Goal: Transaction & Acquisition: Register for event/course

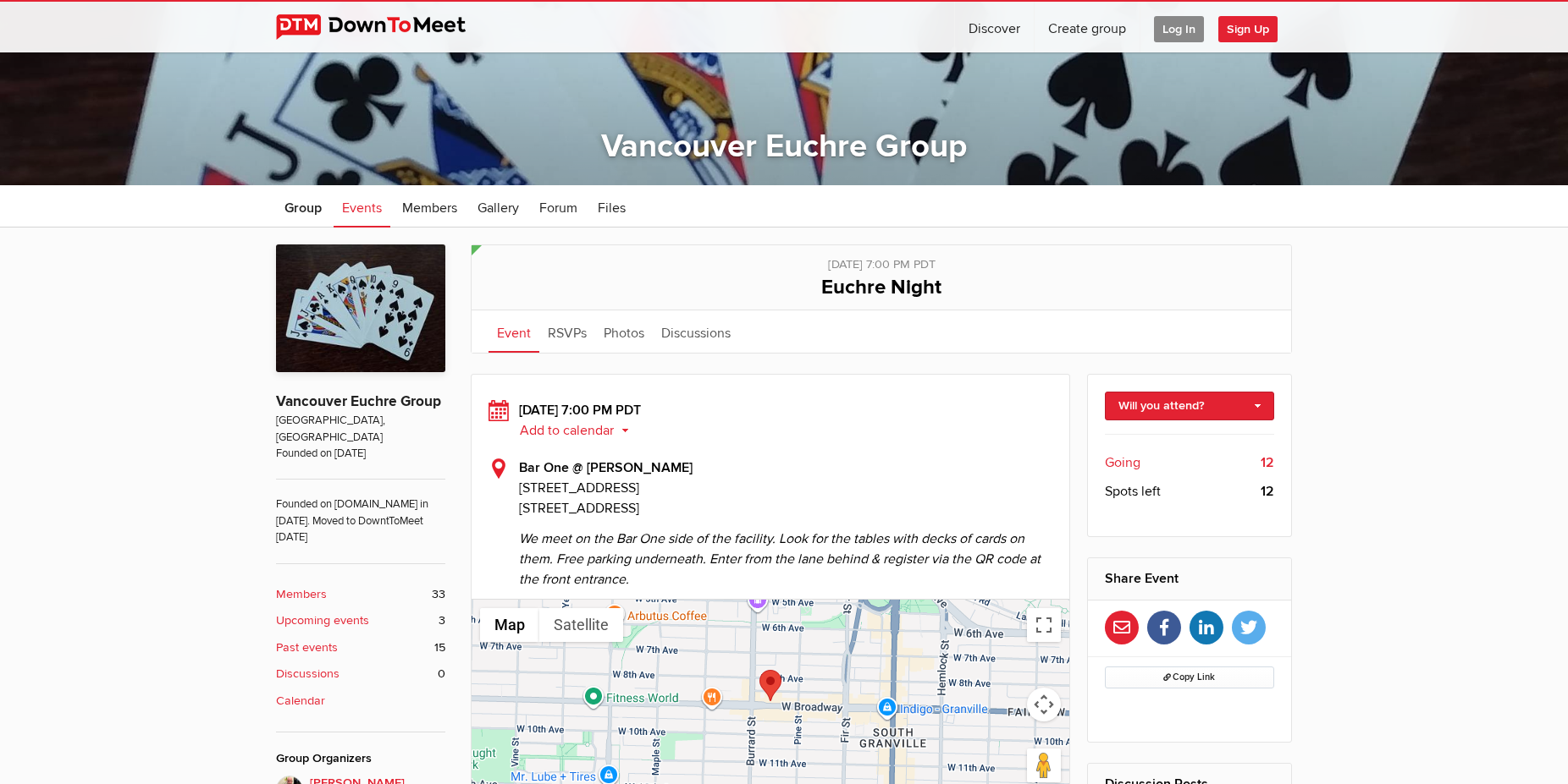
scroll to position [345, 0]
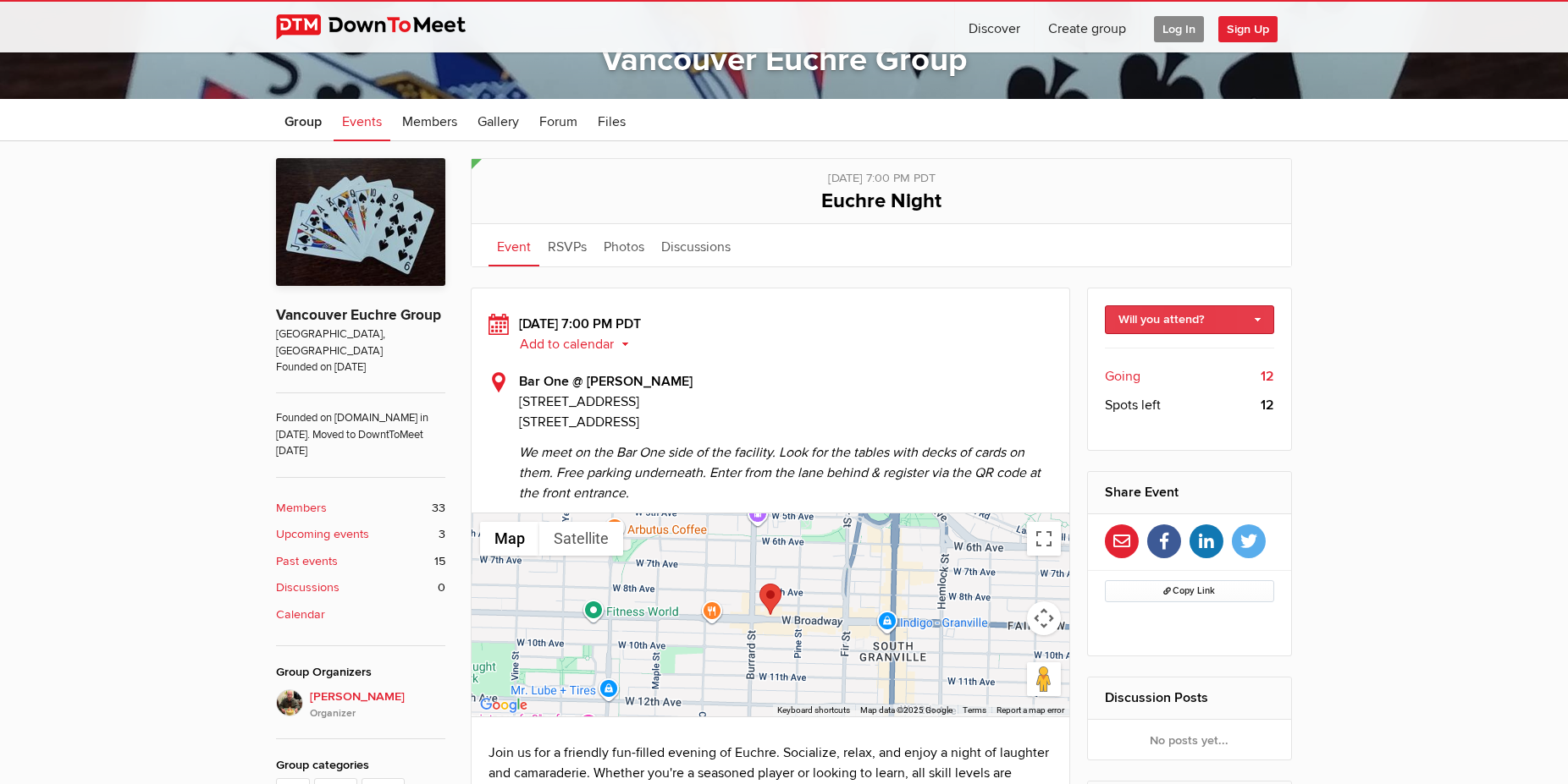
click at [1183, 316] on link "Will you attend?" at bounding box center [1189, 320] width 171 height 29
click at [1170, 358] on link "I'm going" at bounding box center [1189, 356] width 169 height 25
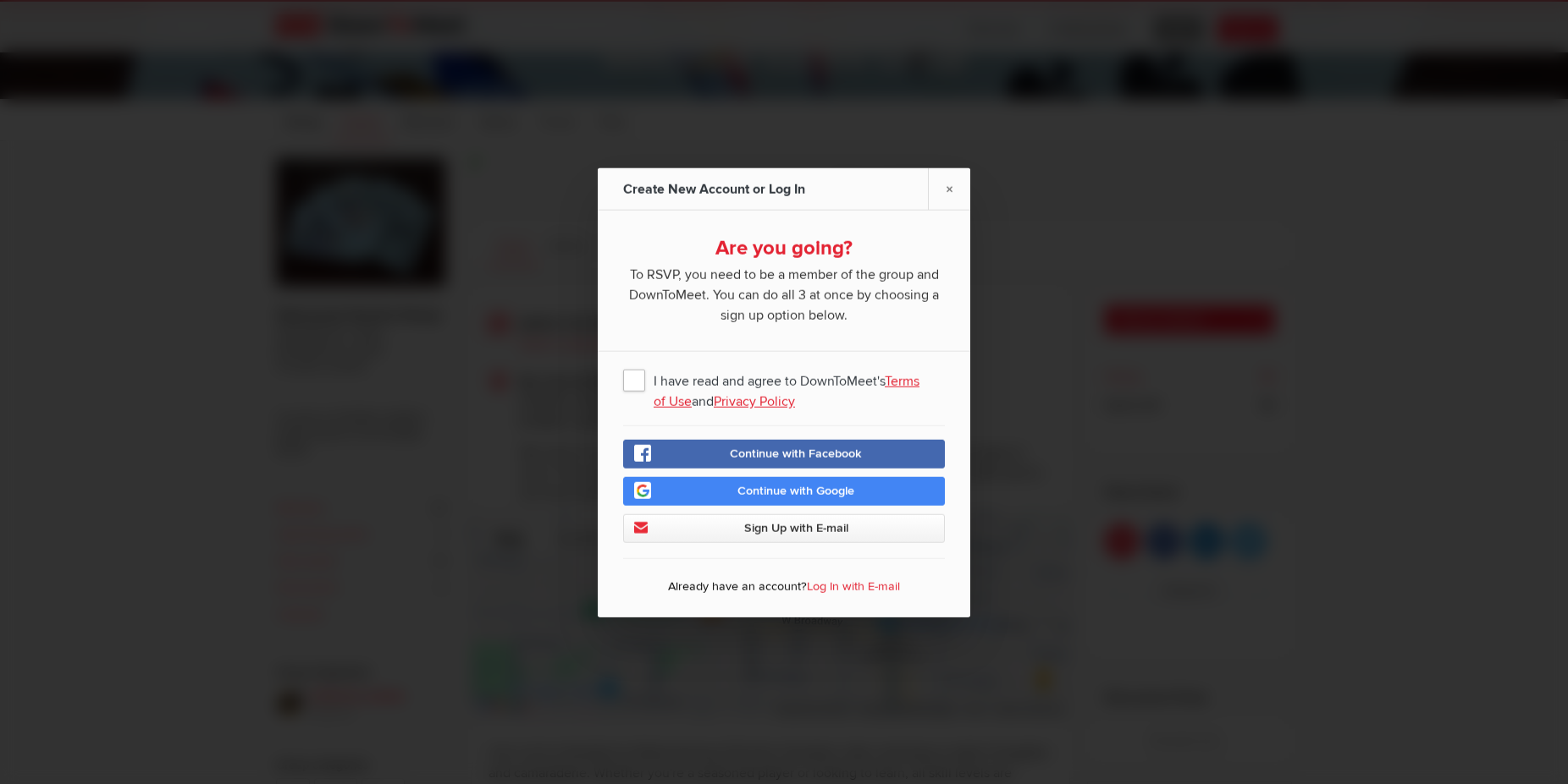
click at [807, 590] on link "Log In with E-mail" at bounding box center [853, 586] width 93 height 14
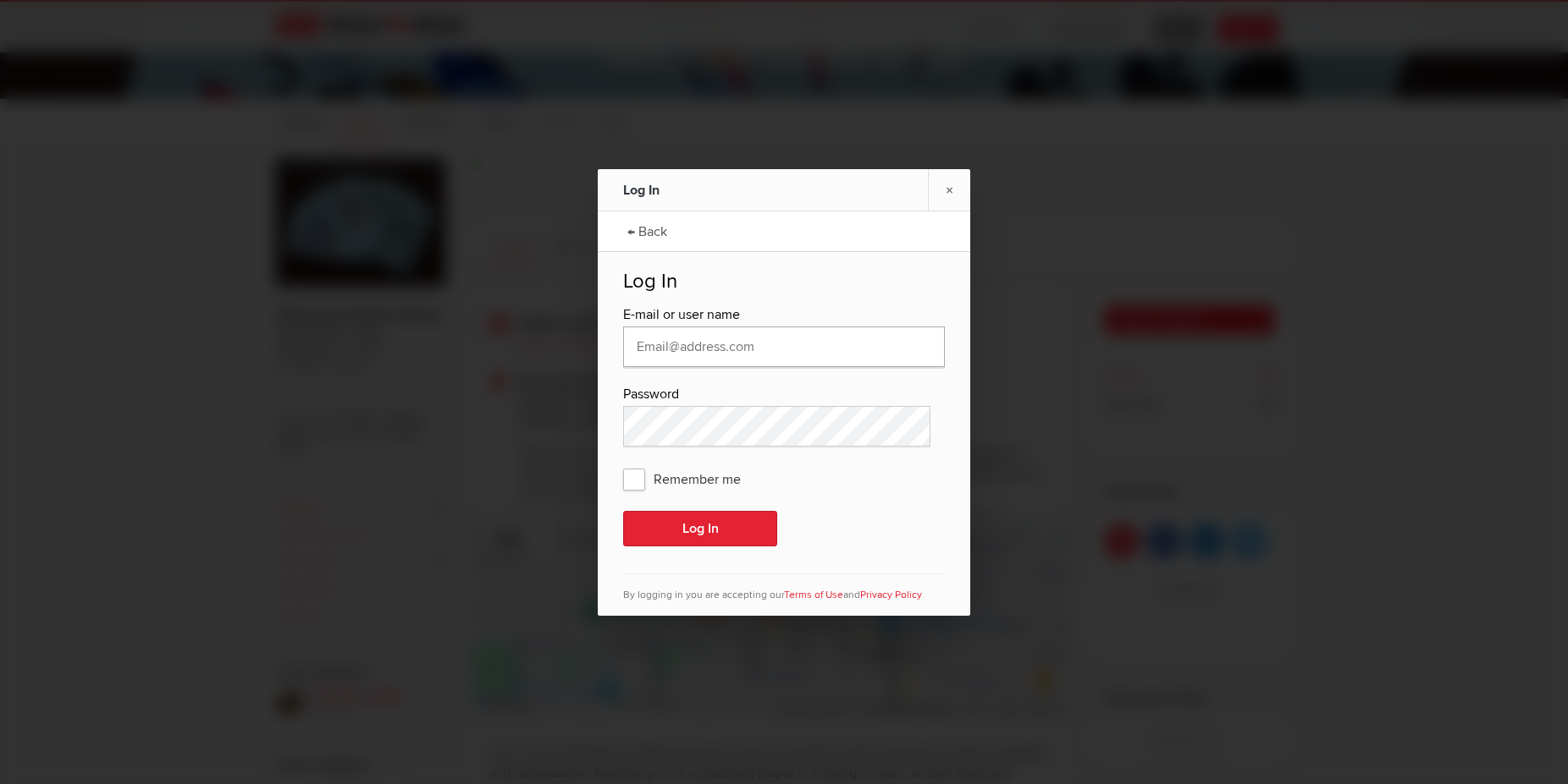
click at [698, 340] on input "text" at bounding box center [784, 347] width 322 height 40
type input "[PERSON_NAME][EMAIL_ADDRESS][PERSON_NAME][DOMAIN_NAME]"
click at [631, 487] on span "Remember me" at bounding box center [691, 479] width 135 height 31
click at [0, 0] on input "Remember me" at bounding box center [0, 0] width 0 height 0
click at [649, 517] on button "Log In" at bounding box center [701, 529] width 154 height 36
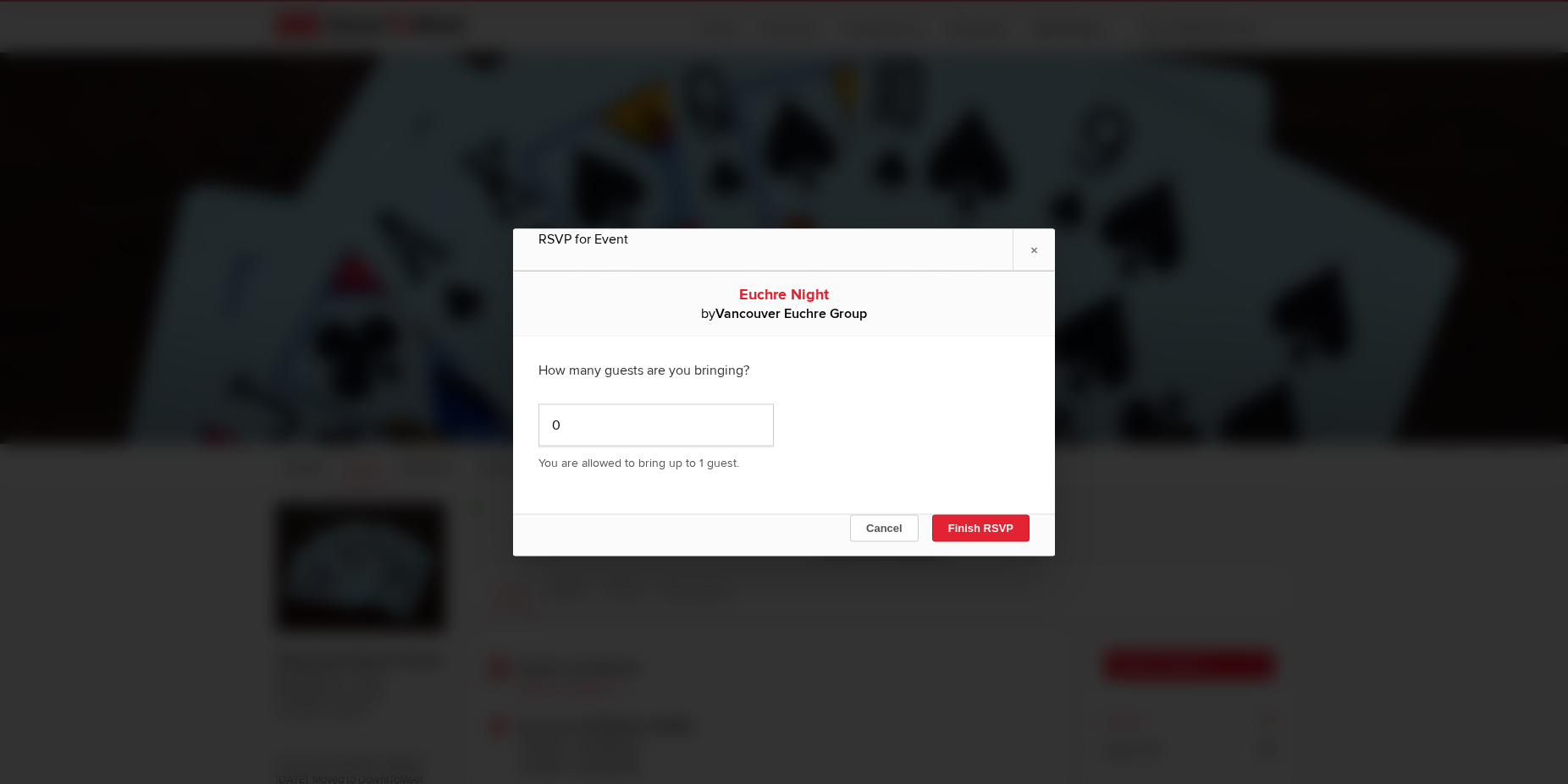
scroll to position [87, 0]
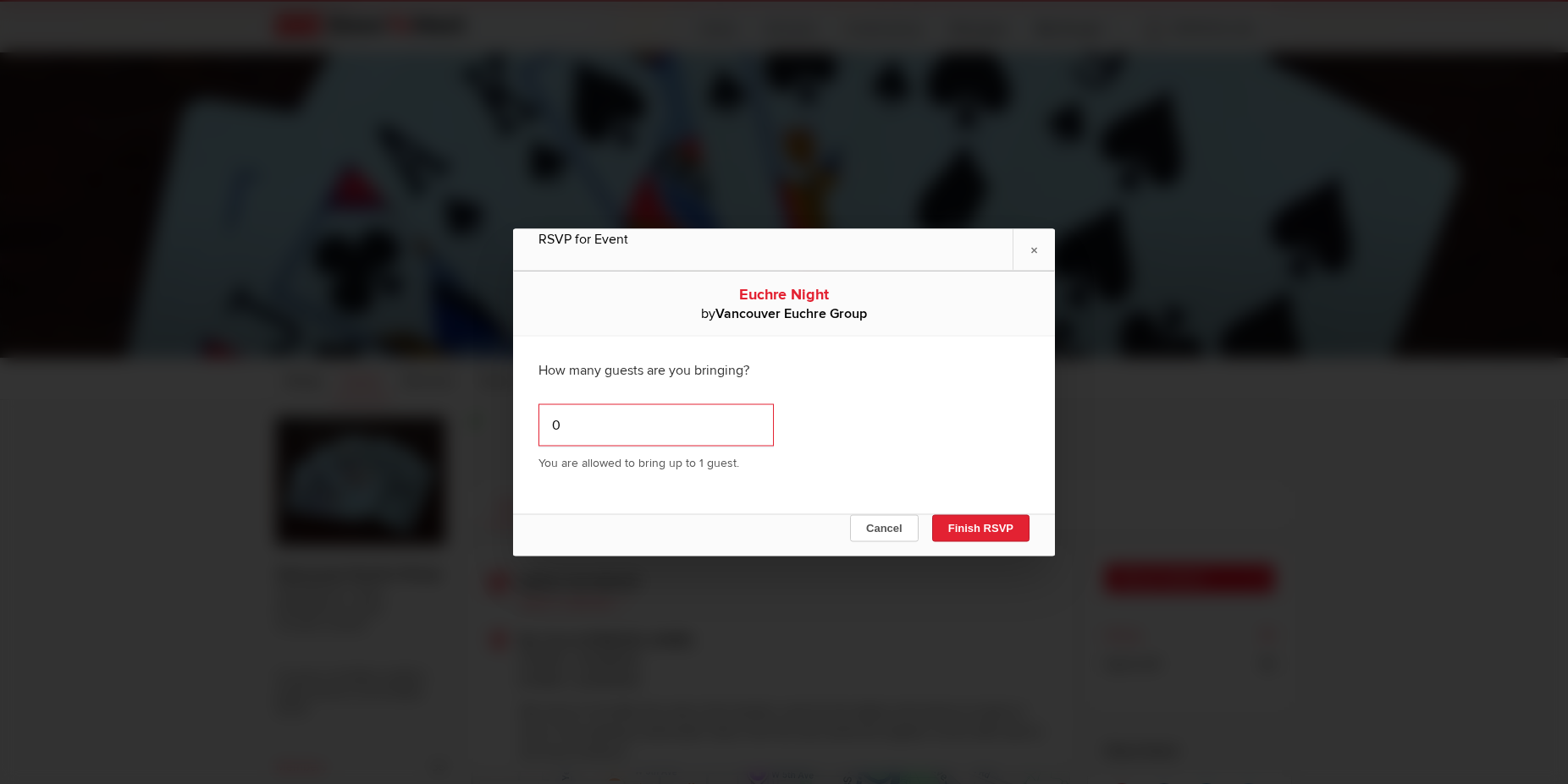
click at [617, 438] on input "0" at bounding box center [656, 425] width 235 height 42
click at [943, 524] on button "Finish RSVP" at bounding box center [980, 528] width 97 height 27
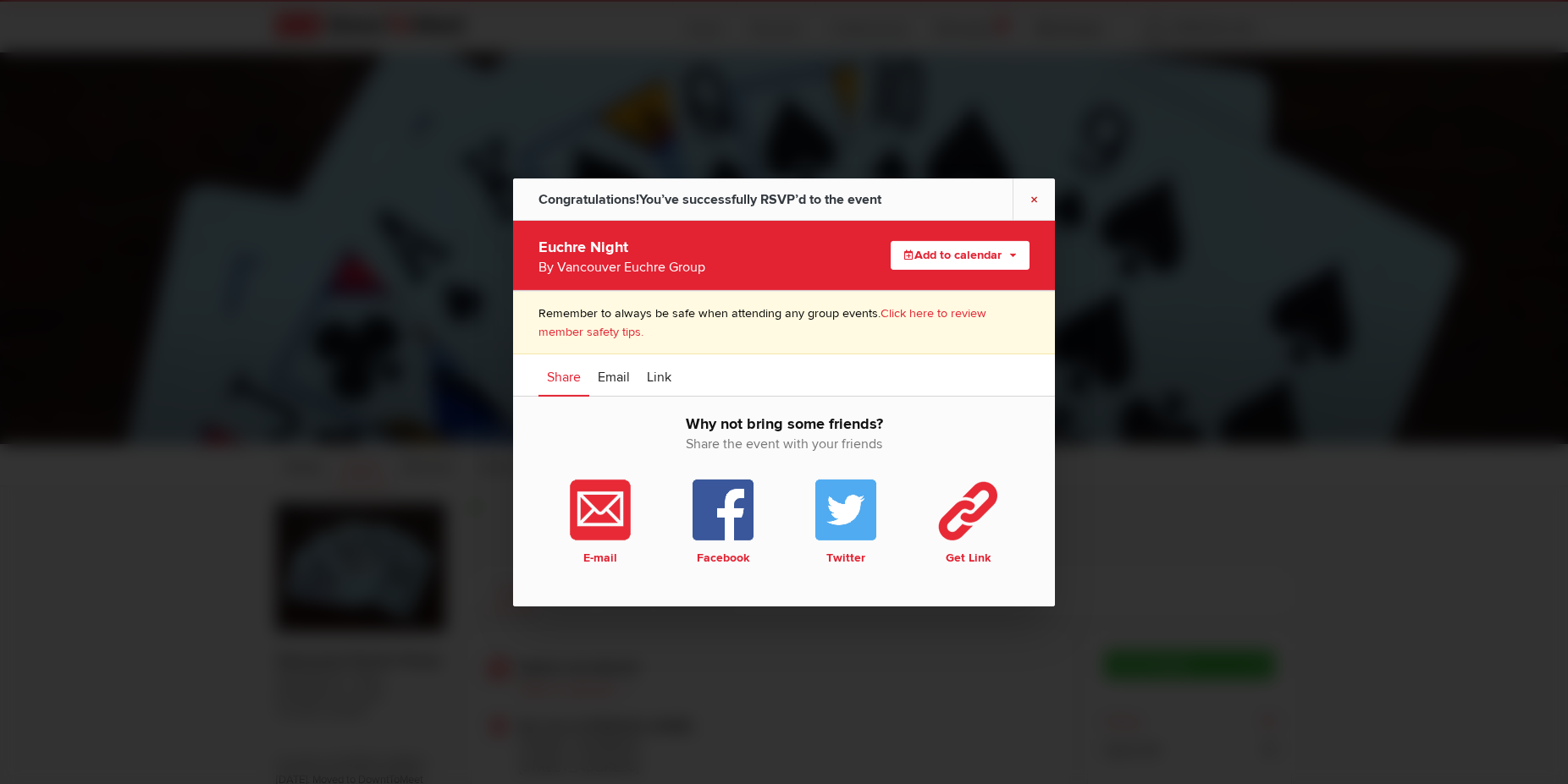
click at [1038, 205] on link "×" at bounding box center [1034, 197] width 42 height 41
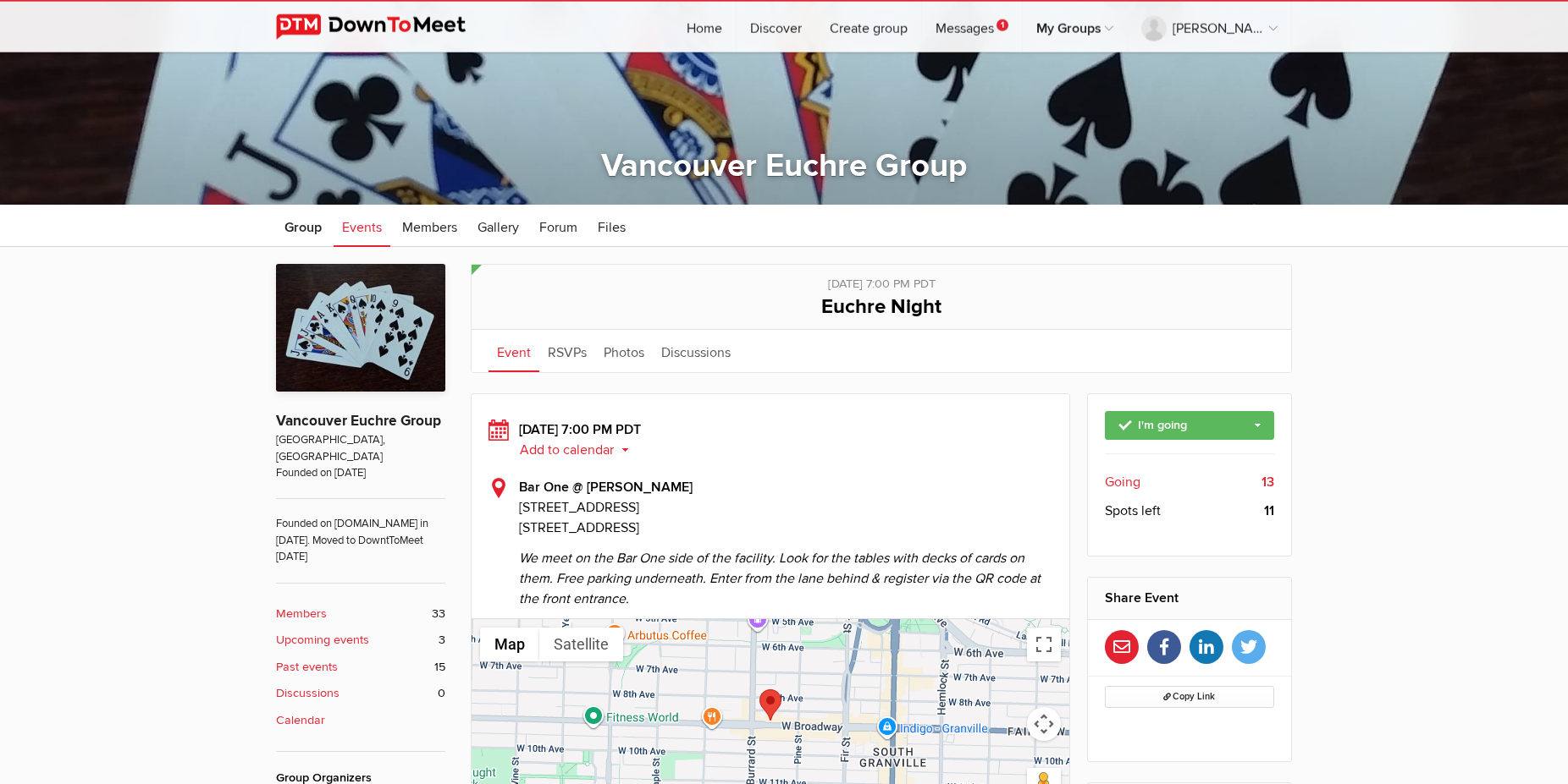
scroll to position [259, 0]
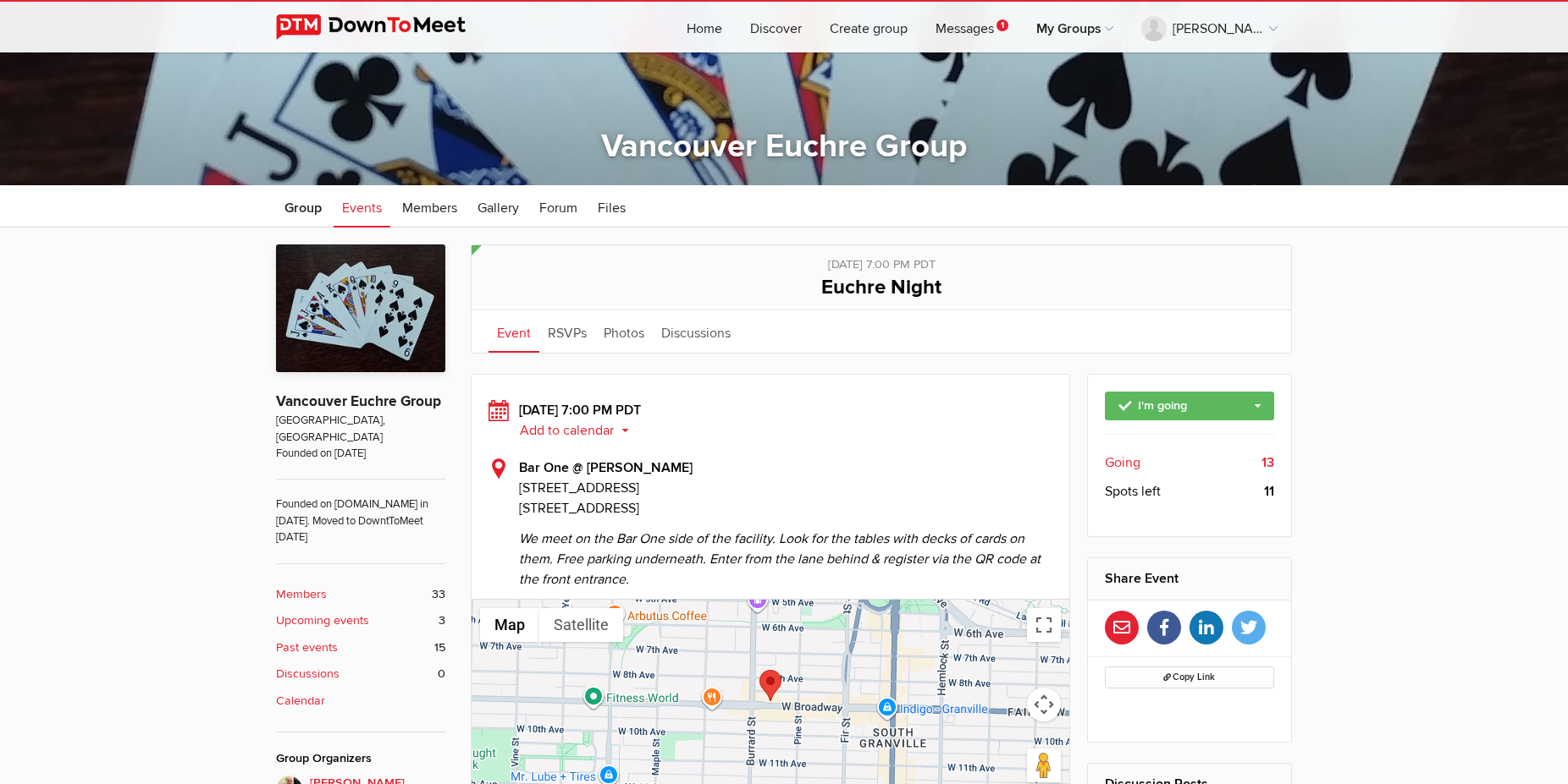
click at [1105, 463] on span "Going" at bounding box center [1122, 462] width 36 height 20
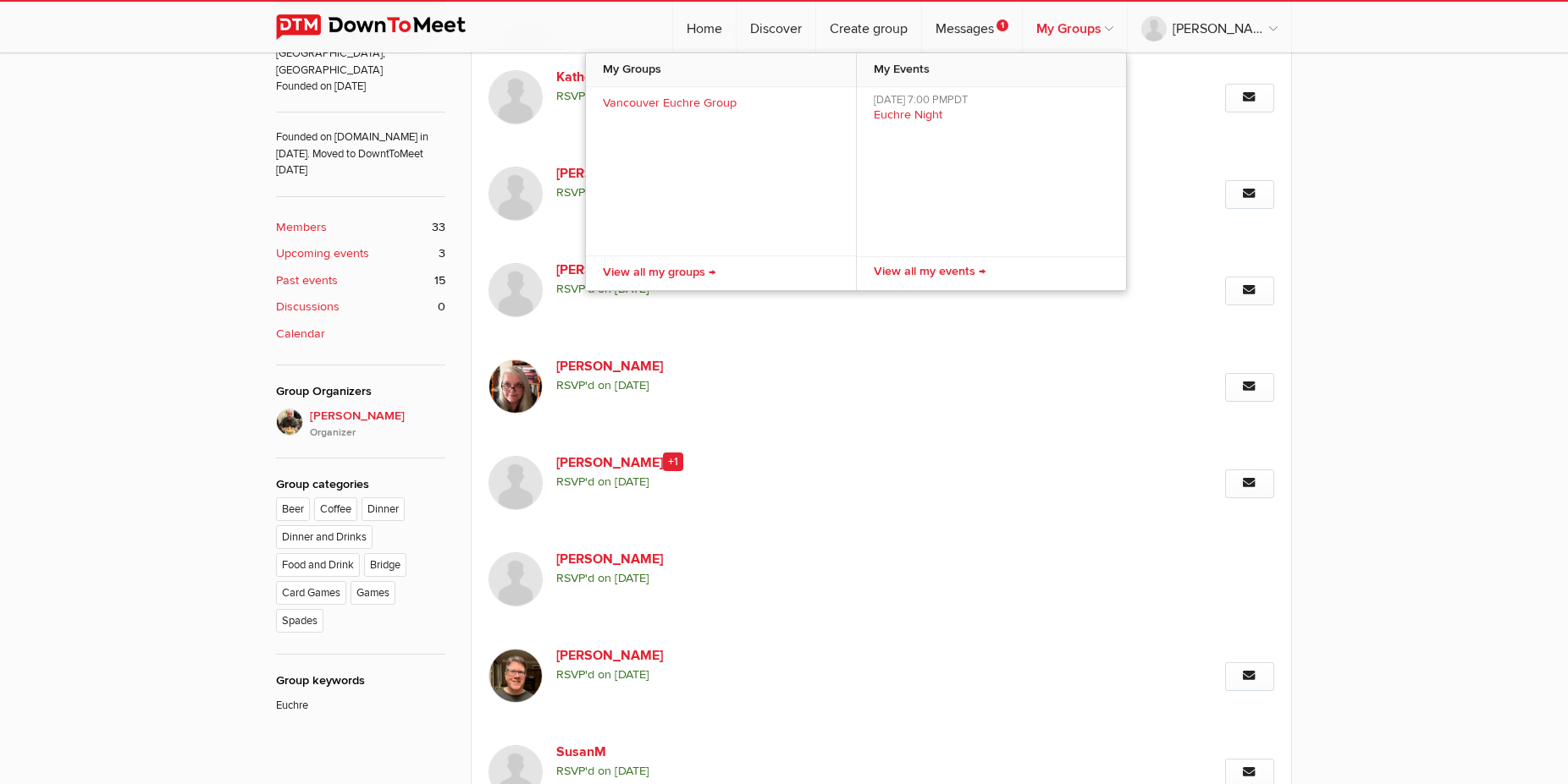
scroll to position [531, 0]
